Goal: Navigation & Orientation: Find specific page/section

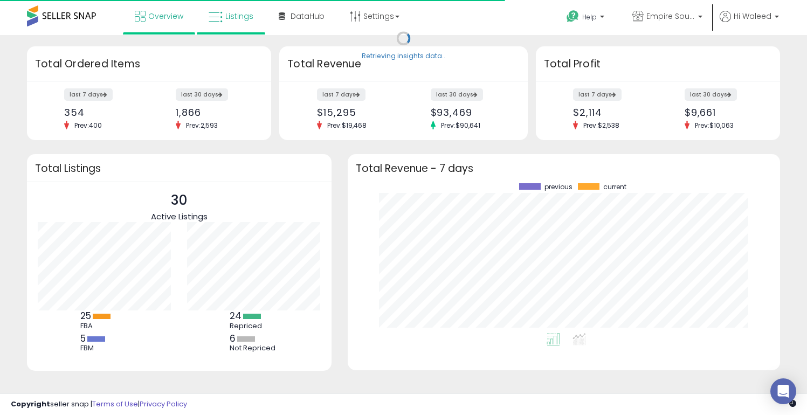
scroll to position [150, 411]
click at [205, 17] on link "Listings" at bounding box center [230, 16] width 61 height 32
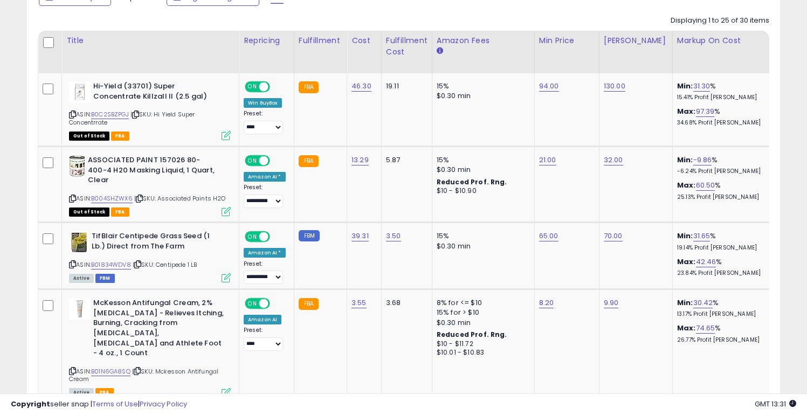
scroll to position [505, 0]
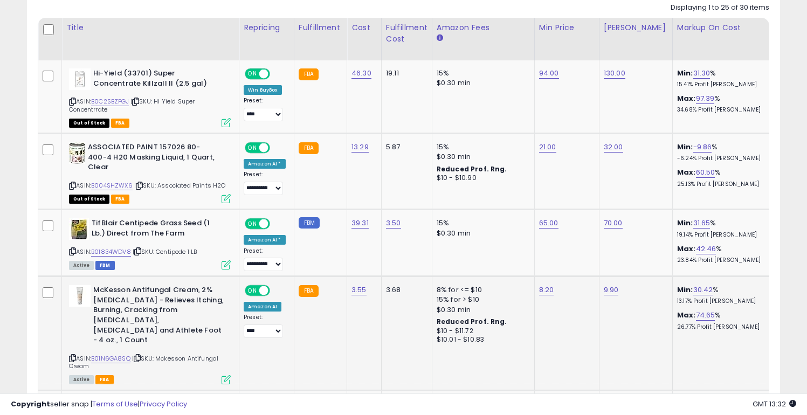
click at [369, 293] on td "3.55" at bounding box center [364, 333] width 34 height 114
